Goal: Communication & Community: Participate in discussion

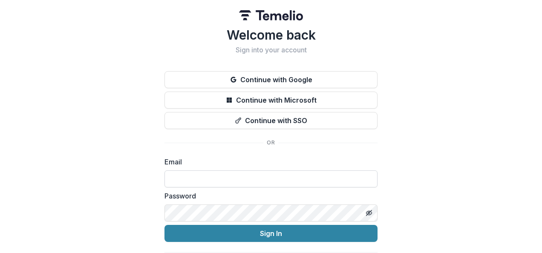
click at [254, 185] on input at bounding box center [270, 178] width 213 height 17
type input "**********"
click at [164, 225] on button "Sign In" at bounding box center [270, 233] width 213 height 17
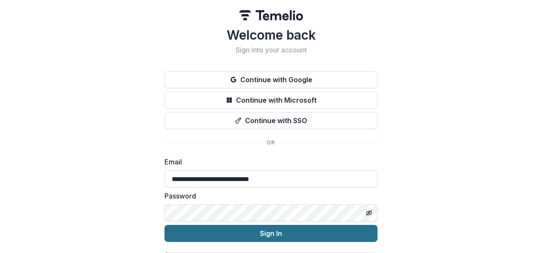
click at [340, 232] on button "Sign In" at bounding box center [270, 233] width 213 height 17
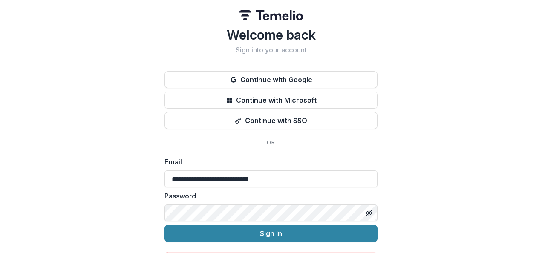
click at [164, 225] on button "Sign In" at bounding box center [270, 233] width 213 height 17
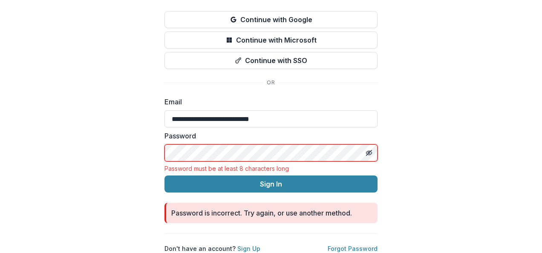
scroll to position [56, 0]
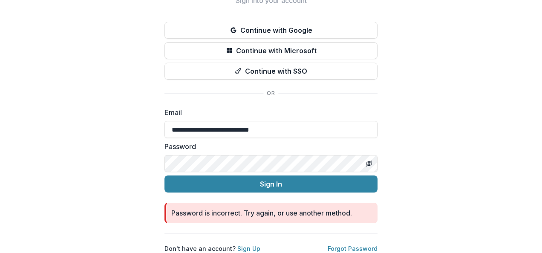
click at [164, 176] on button "Sign In" at bounding box center [270, 184] width 213 height 17
click at [352, 245] on link "Forgot Password" at bounding box center [353, 248] width 50 height 7
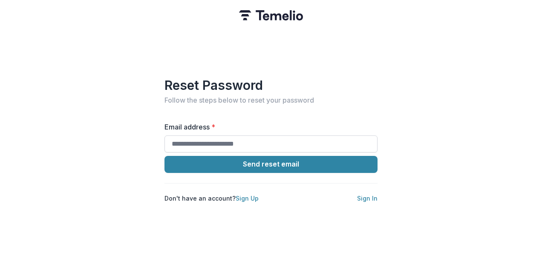
click at [265, 142] on input "Email address *" at bounding box center [270, 144] width 213 height 17
type input "**********"
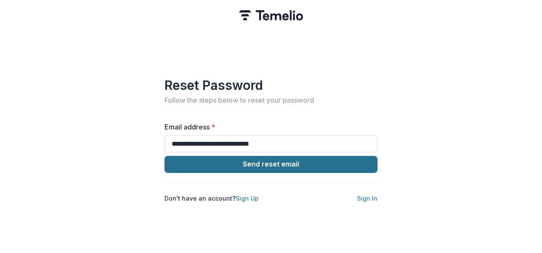
click at [280, 162] on button "Send reset email" at bounding box center [270, 164] width 213 height 17
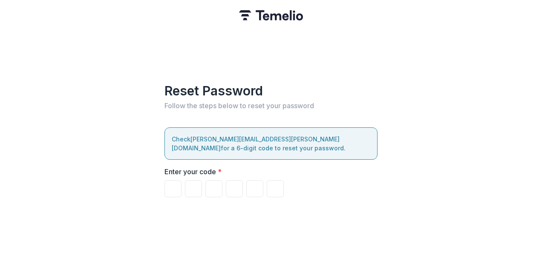
type input "*"
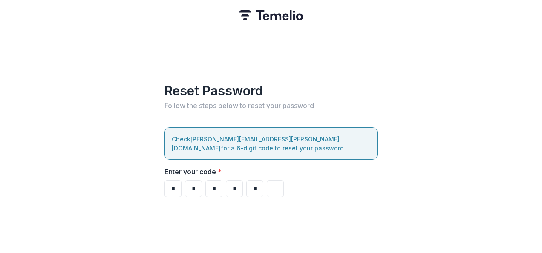
type input "*"
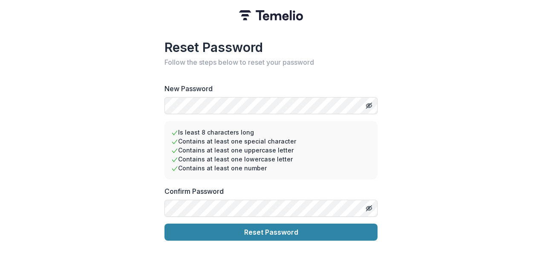
click at [164, 224] on button "Reset Password" at bounding box center [270, 232] width 213 height 17
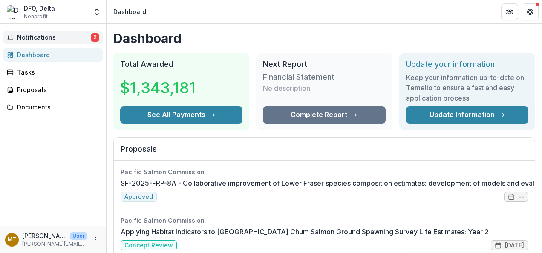
click at [51, 38] on span "Notifications" at bounding box center [54, 37] width 74 height 7
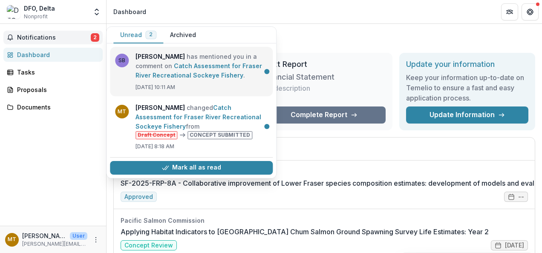
click at [164, 62] on link "Catch Assessment for Fraser River Recreational Sockeye Fishery" at bounding box center [199, 70] width 127 height 17
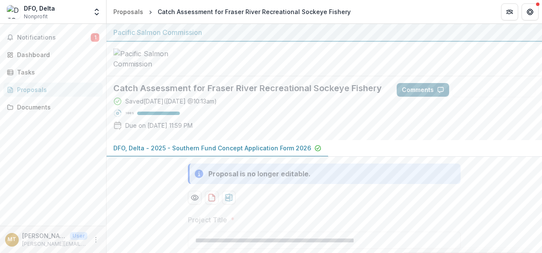
click at [436, 97] on button "Comments" at bounding box center [423, 90] width 52 height 14
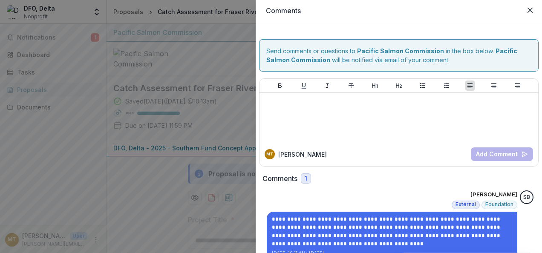
scroll to position [21, 0]
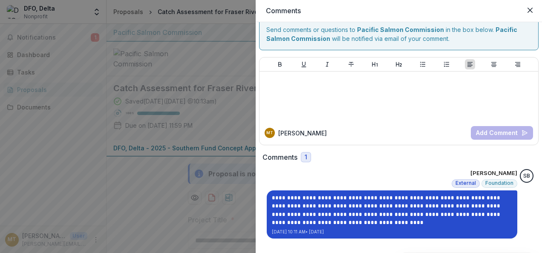
click at [472, 214] on p "**********" at bounding box center [392, 210] width 240 height 33
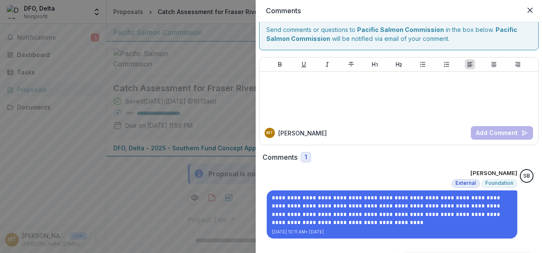
click at [313, 122] on div "MT [PERSON_NAME] Add Comment" at bounding box center [399, 133] width 279 height 24
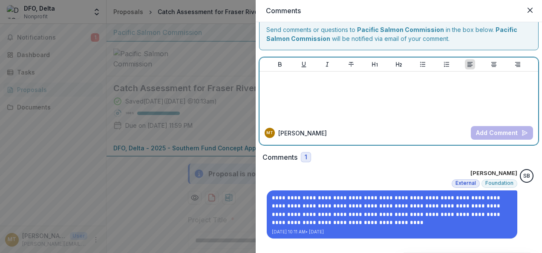
click at [289, 81] on p at bounding box center [399, 79] width 272 height 9
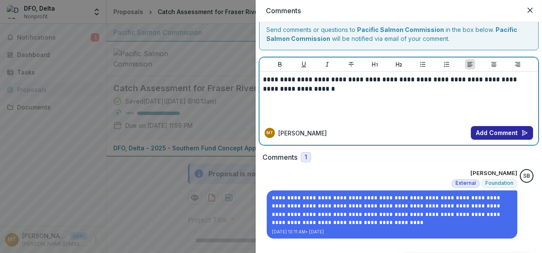
click at [482, 132] on button "Add Comment" at bounding box center [502, 133] width 62 height 14
